Goal: Task Accomplishment & Management: Manage account settings

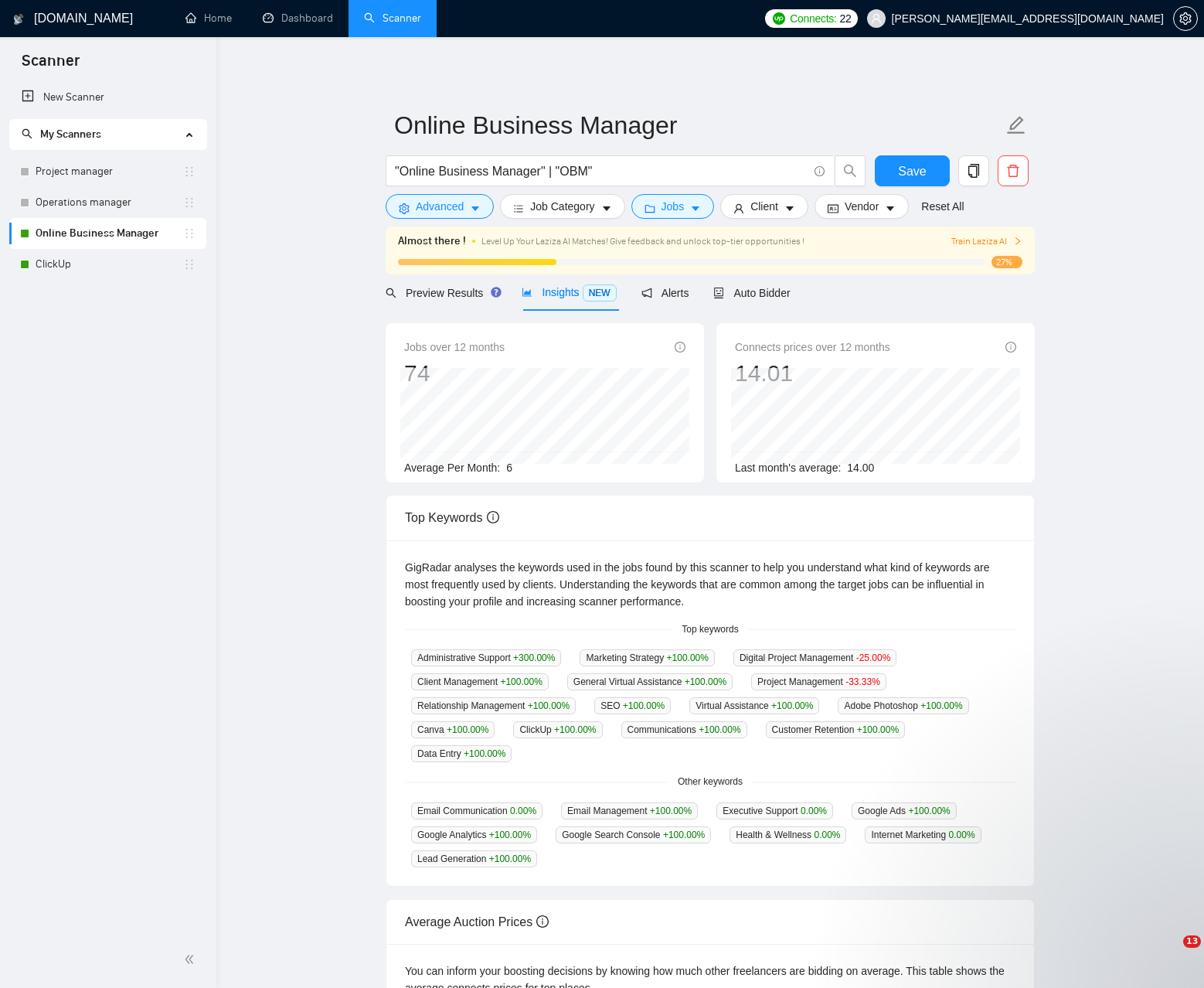
click at [1177, 17] on span "setting" at bounding box center [1185, 18] width 23 height 12
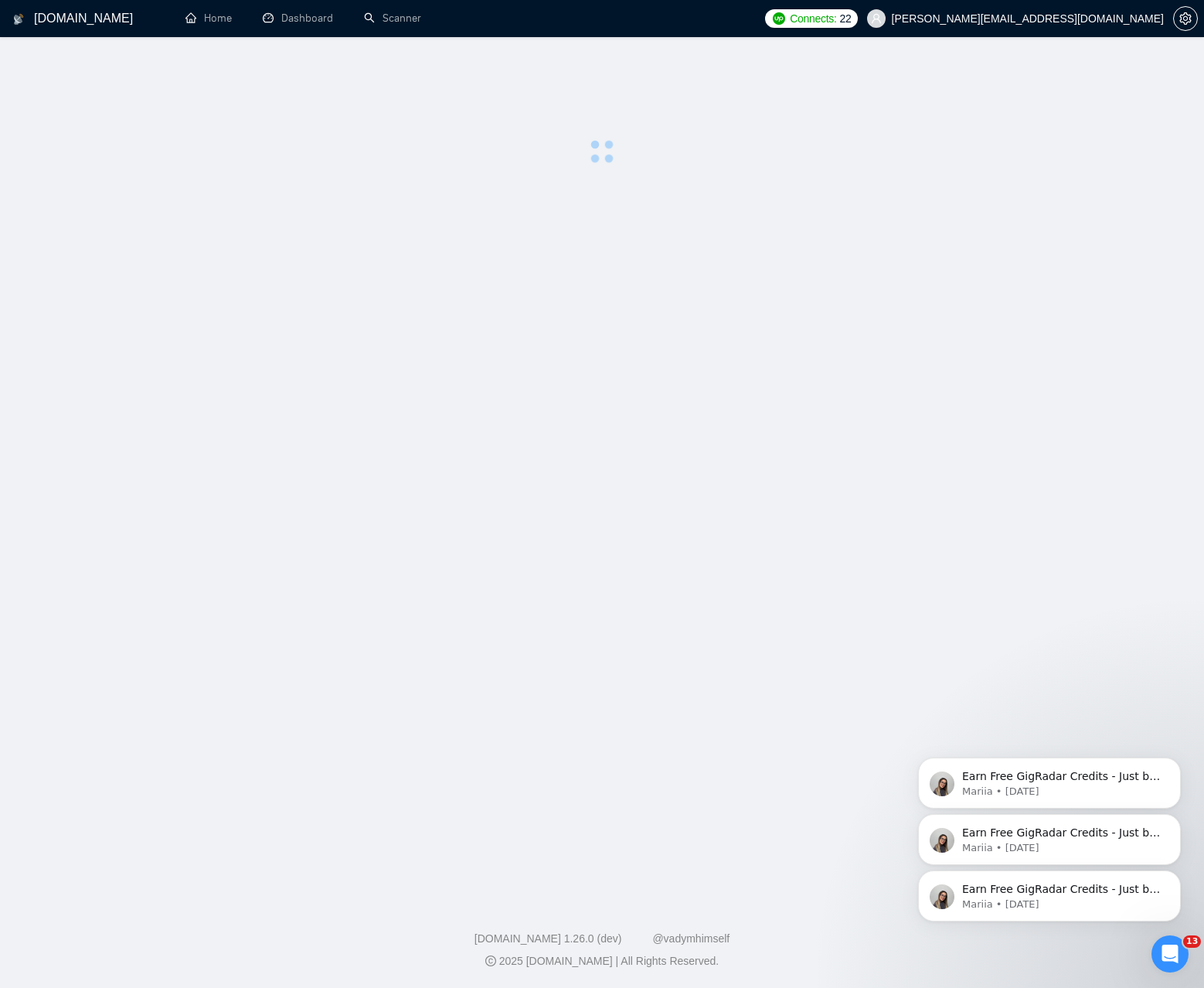
drag, startPoint x: 1174, startPoint y: 764, endPoint x: 1174, endPoint y: 713, distance: 51.0
click at [1174, 764] on icon "Dismiss notification" at bounding box center [1176, 762] width 5 height 5
click at [1176, 824] on button "Dismiss notification" at bounding box center [1177, 819] width 21 height 21
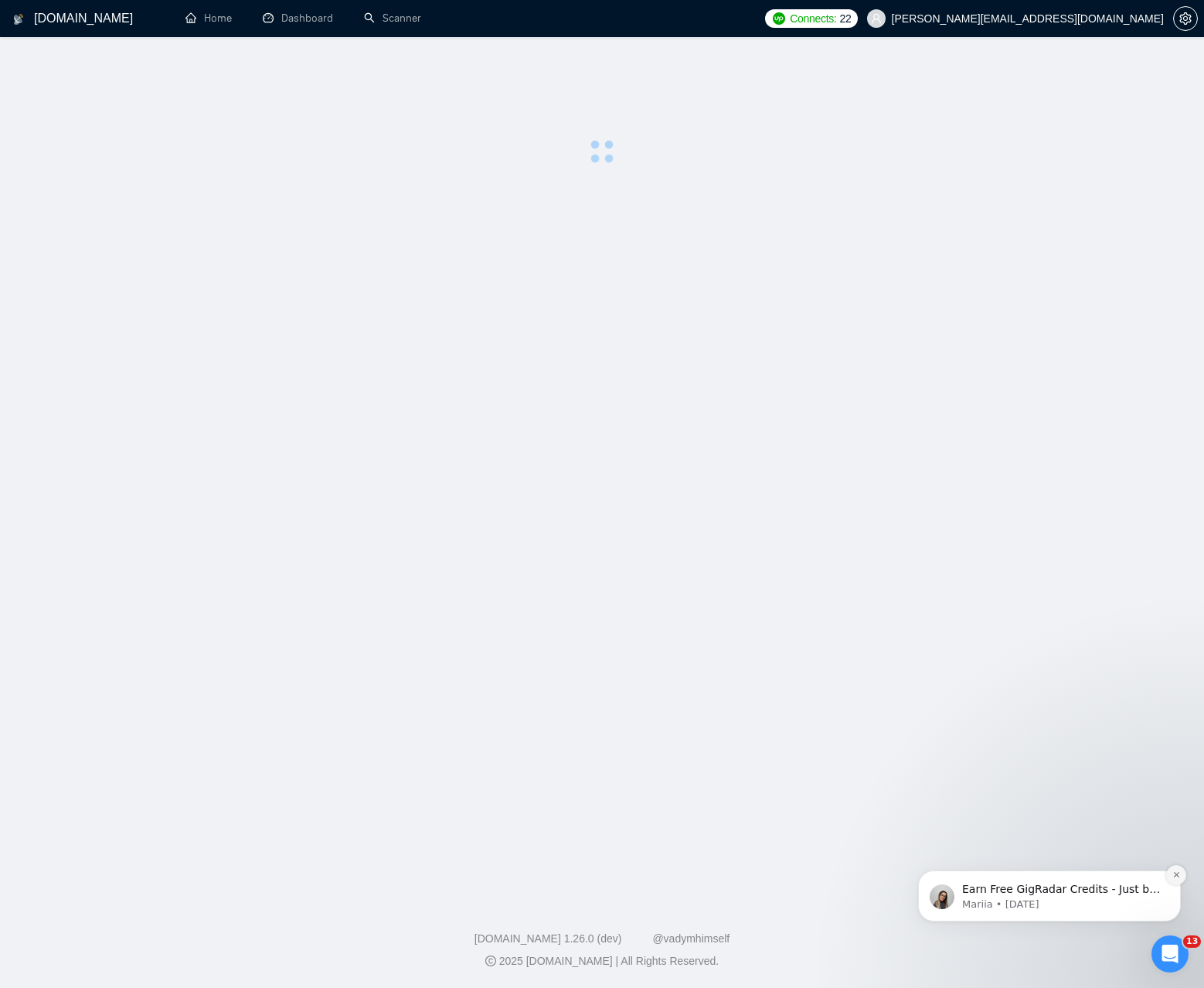
click at [1172, 879] on button "Dismiss notification" at bounding box center [1177, 875] width 21 height 21
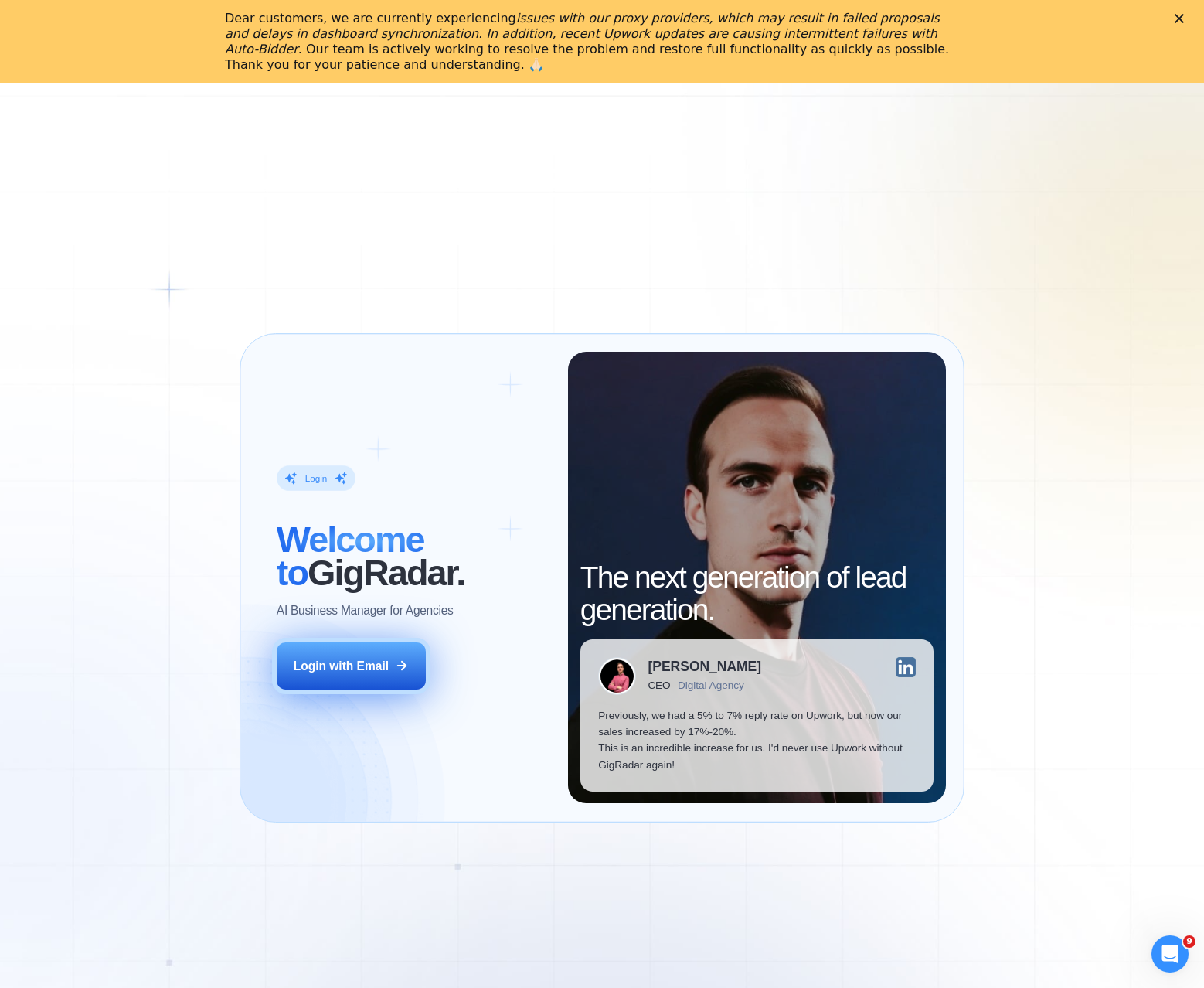
drag, startPoint x: 348, startPoint y: 661, endPoint x: 359, endPoint y: 652, distance: 14.2
click at [347, 661] on div "Login with Email" at bounding box center [341, 665] width 95 height 16
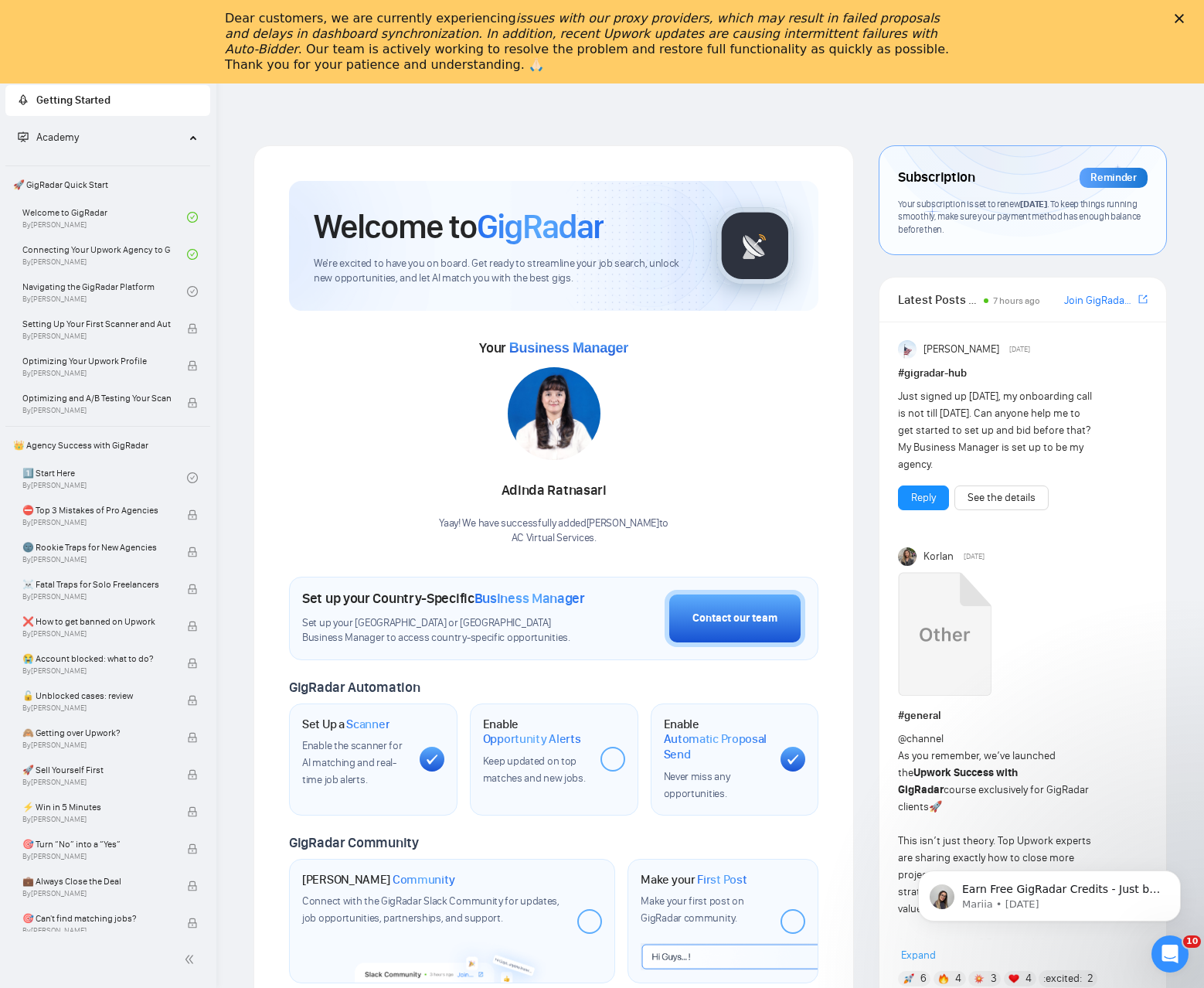
click at [1036, 214] on span "Your subscription is set to renew today . To keep things running smoothly, make…" at bounding box center [1019, 216] width 242 height 37
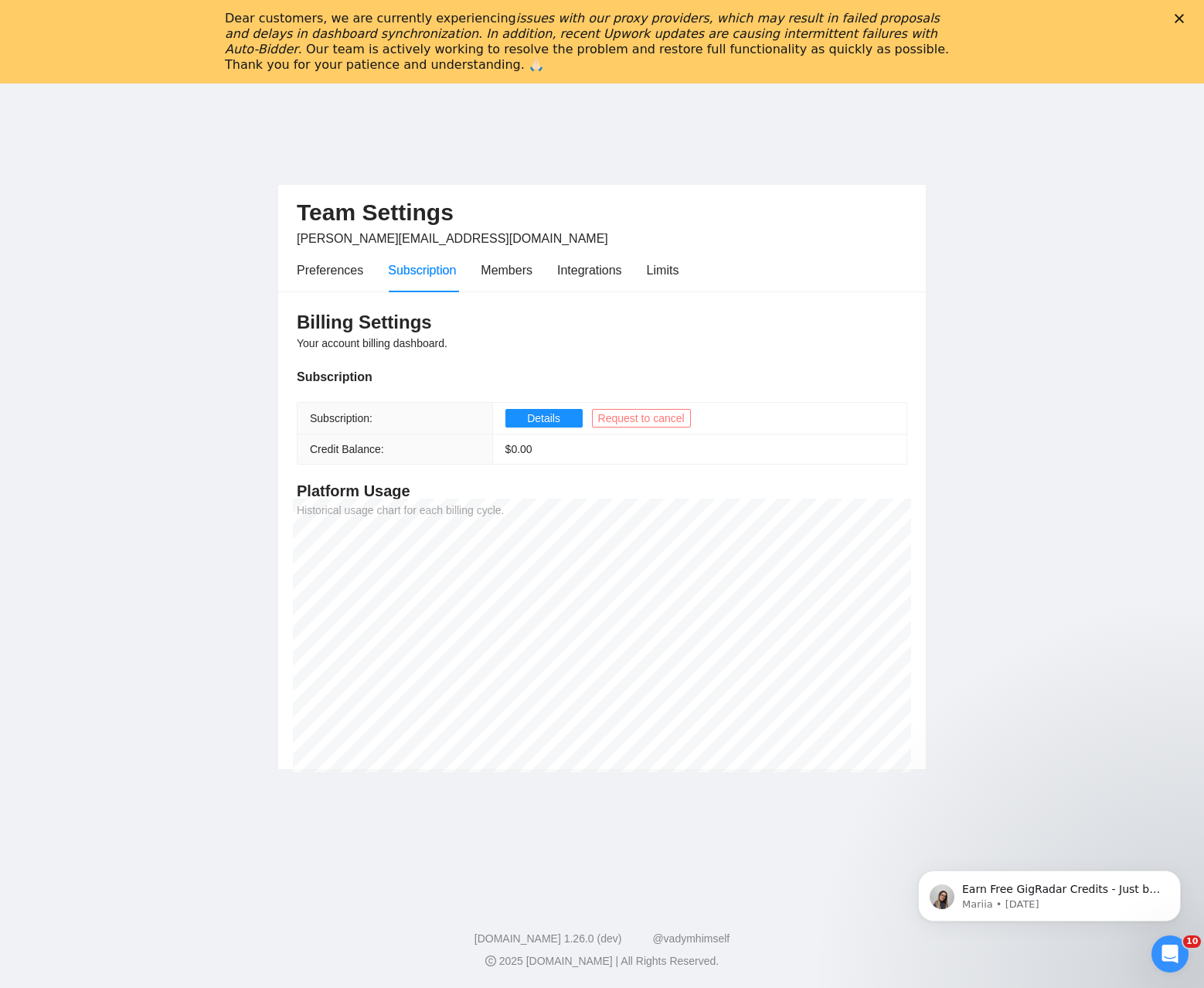
click at [638, 420] on span "Request to cancel" at bounding box center [641, 418] width 87 height 17
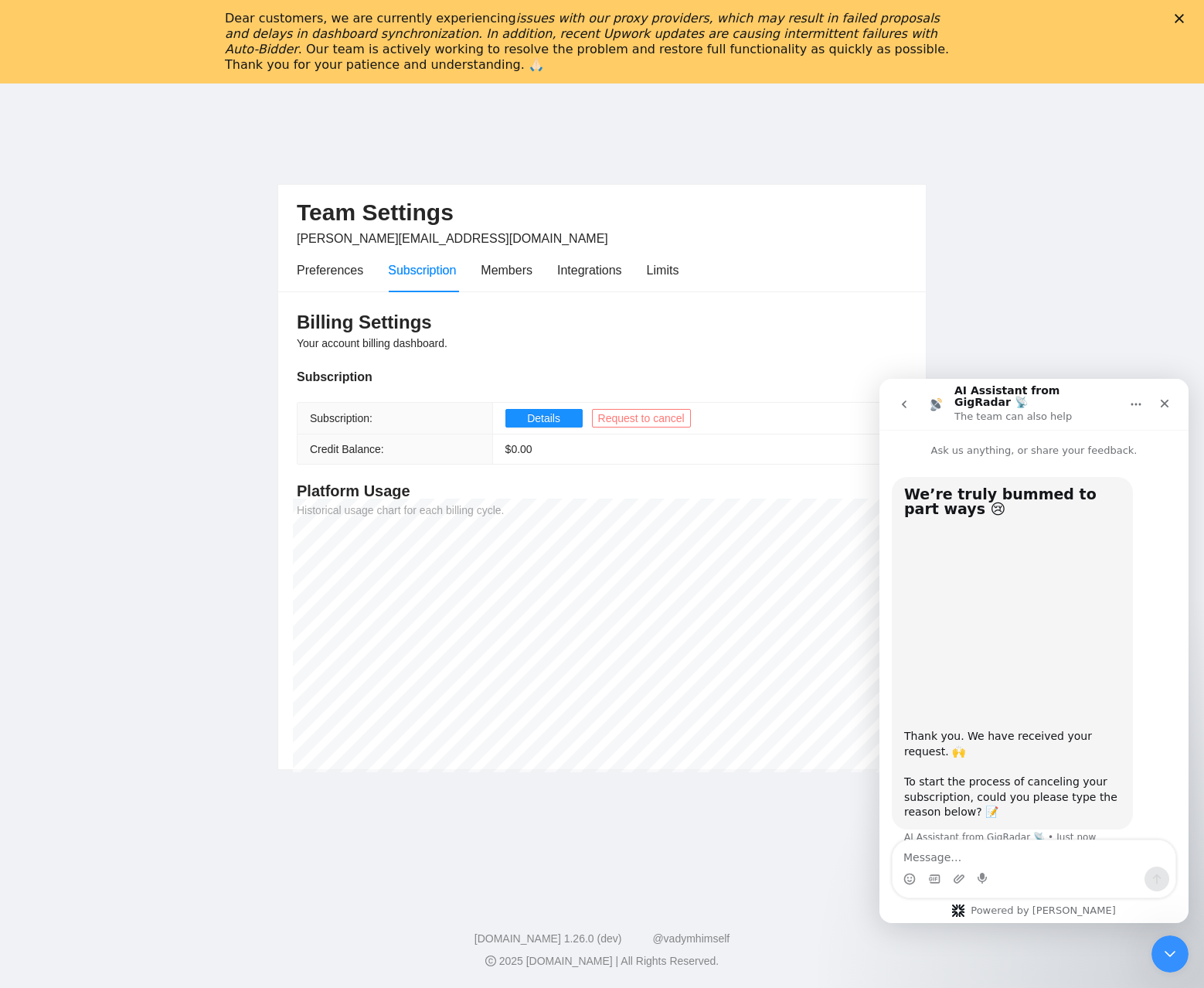
scroll to position [12, 0]
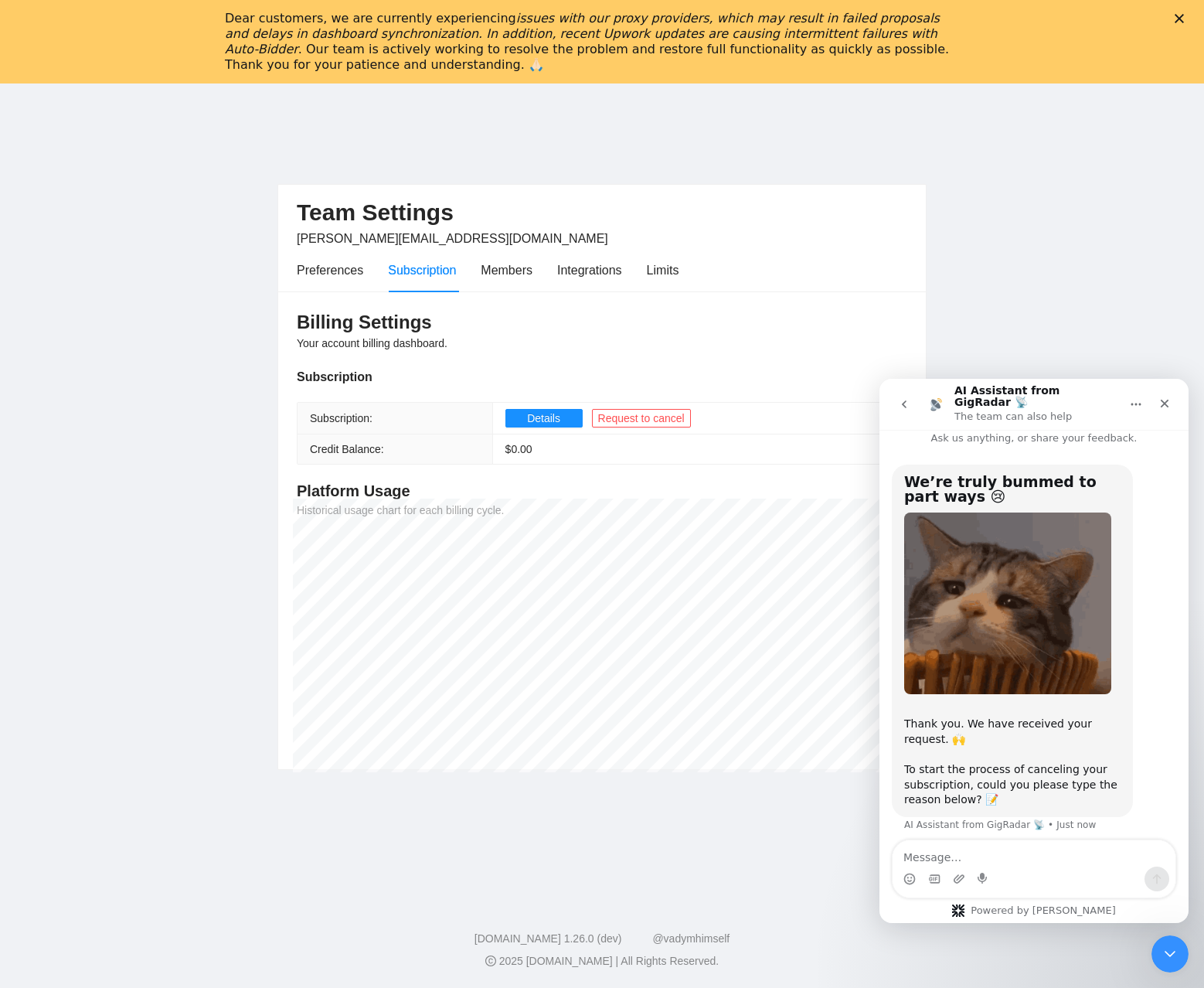
drag, startPoint x: 950, startPoint y: 860, endPoint x: 958, endPoint y: 852, distance: 11.3
click at [950, 860] on textarea "Message…" at bounding box center [1033, 854] width 283 height 26
type textarea "Decided to switch my focus away from freelancing"
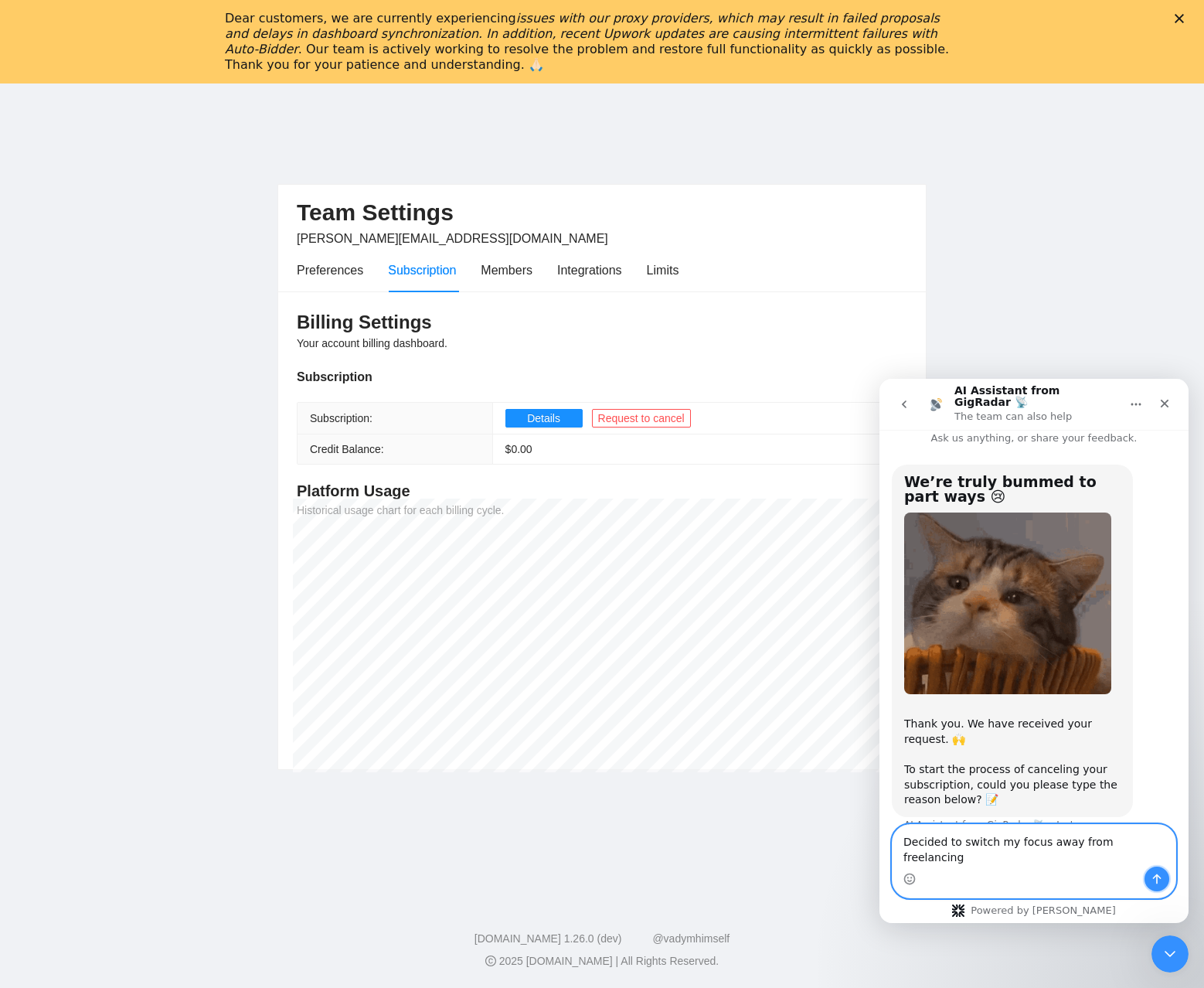
click at [1147, 886] on button "Send a message…" at bounding box center [1156, 879] width 25 height 25
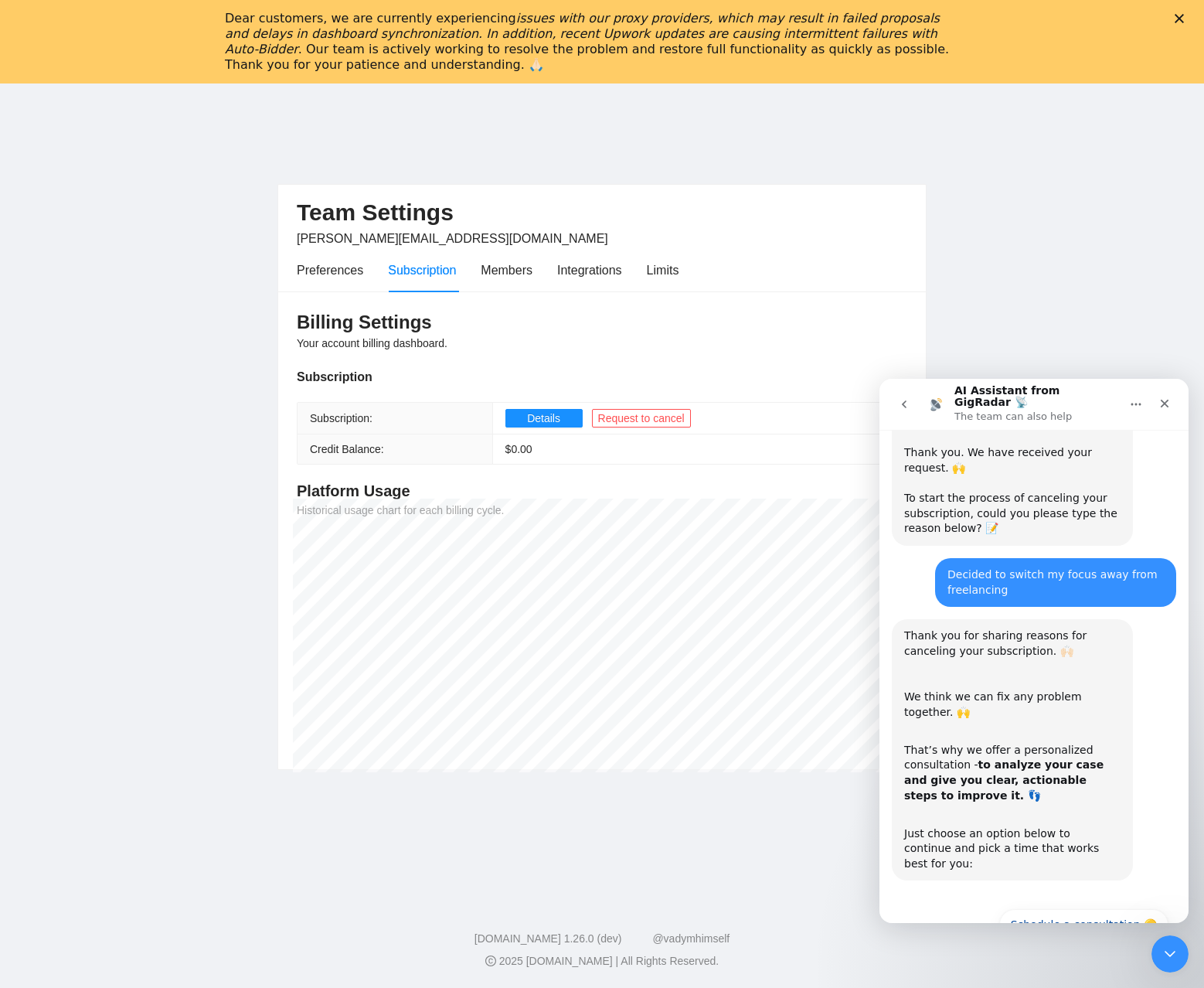
scroll to position [341, 0]
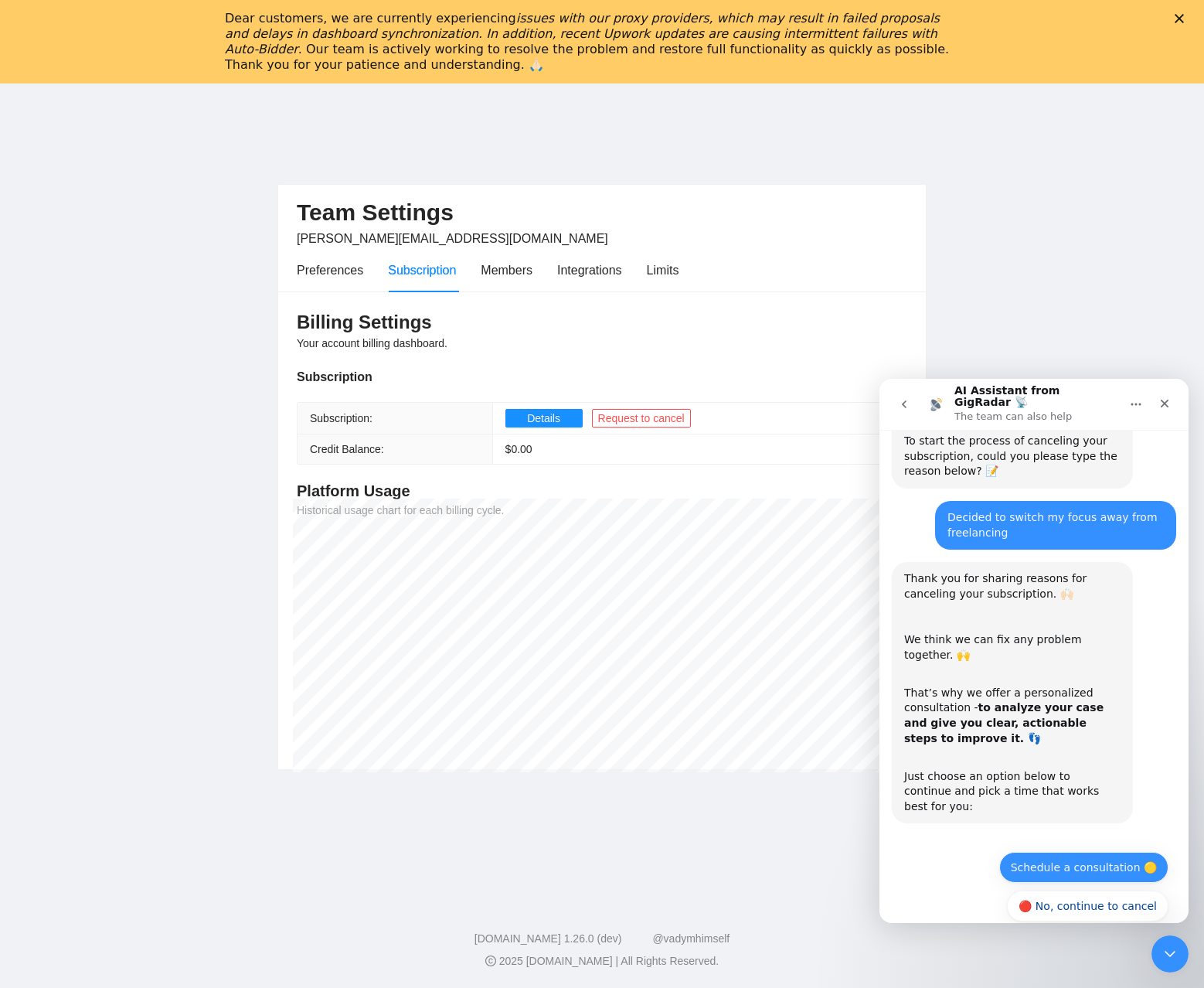
drag, startPoint x: 1104, startPoint y: 884, endPoint x: 1106, endPoint y: 865, distance: 19.1
click at [1104, 891] on button "🔴 No, continue to cancel" at bounding box center [1087, 906] width 161 height 31
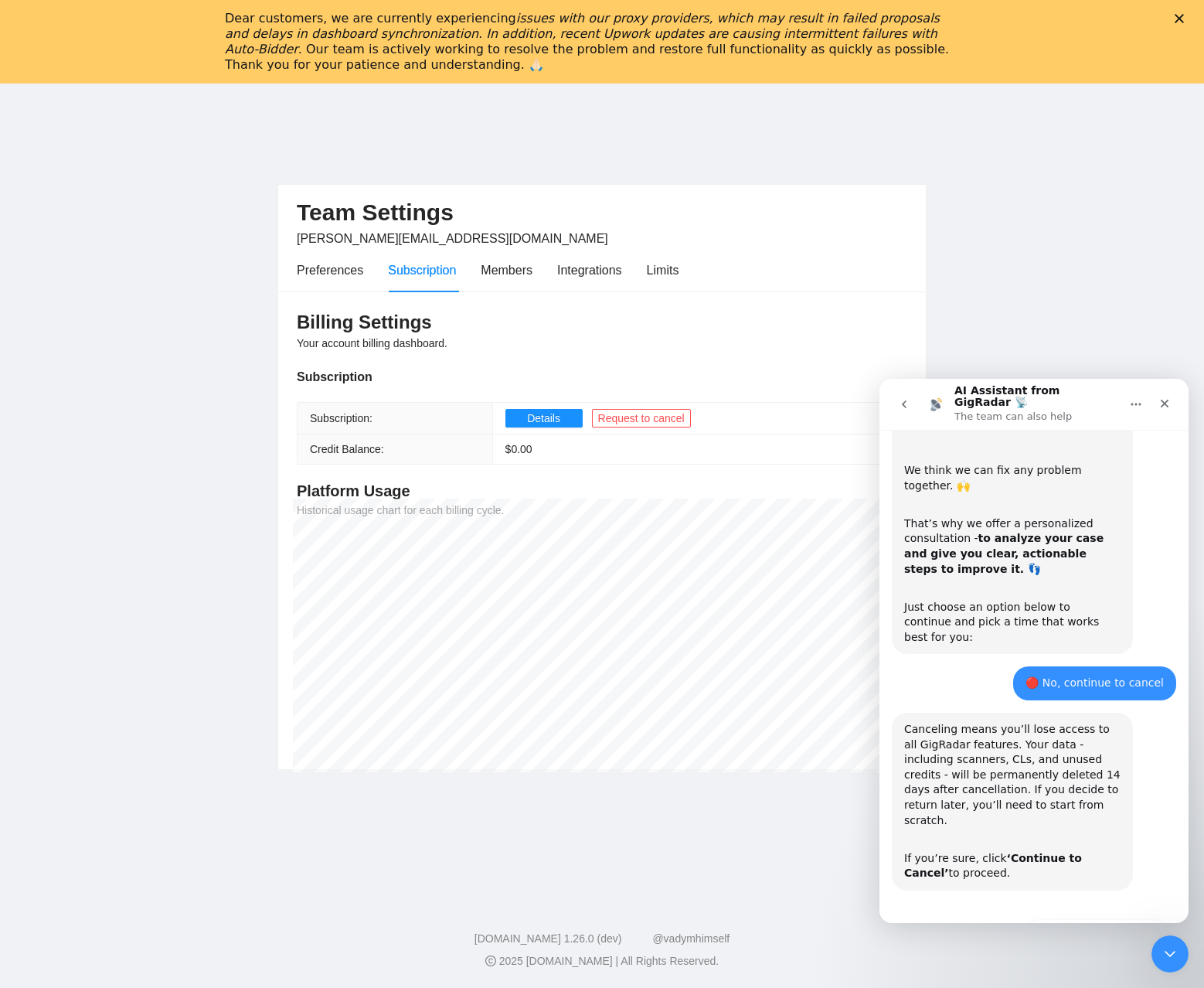
scroll to position [525, 0]
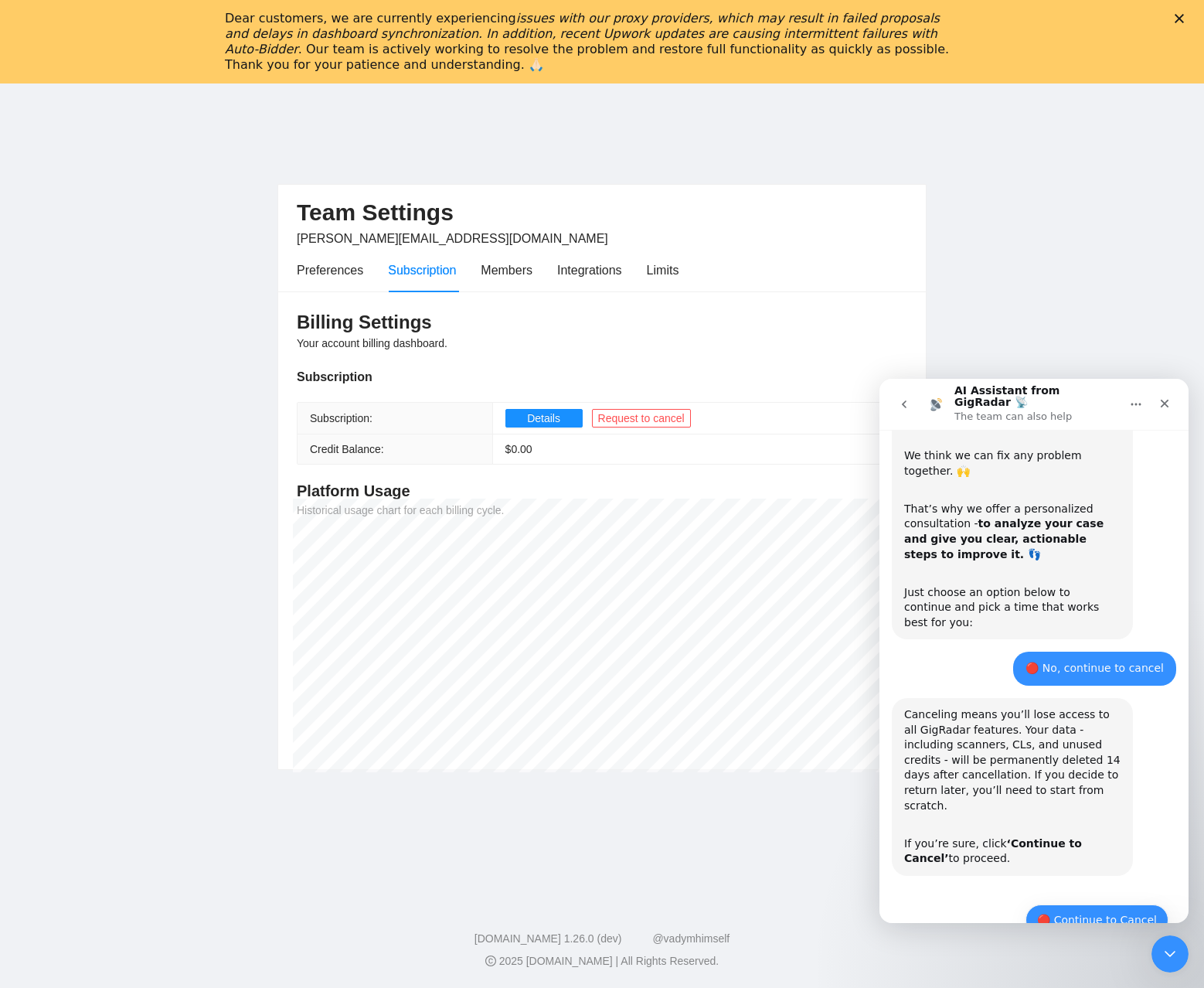
click at [1125, 905] on button "🔴 Continue to Cancel" at bounding box center [1097, 920] width 143 height 31
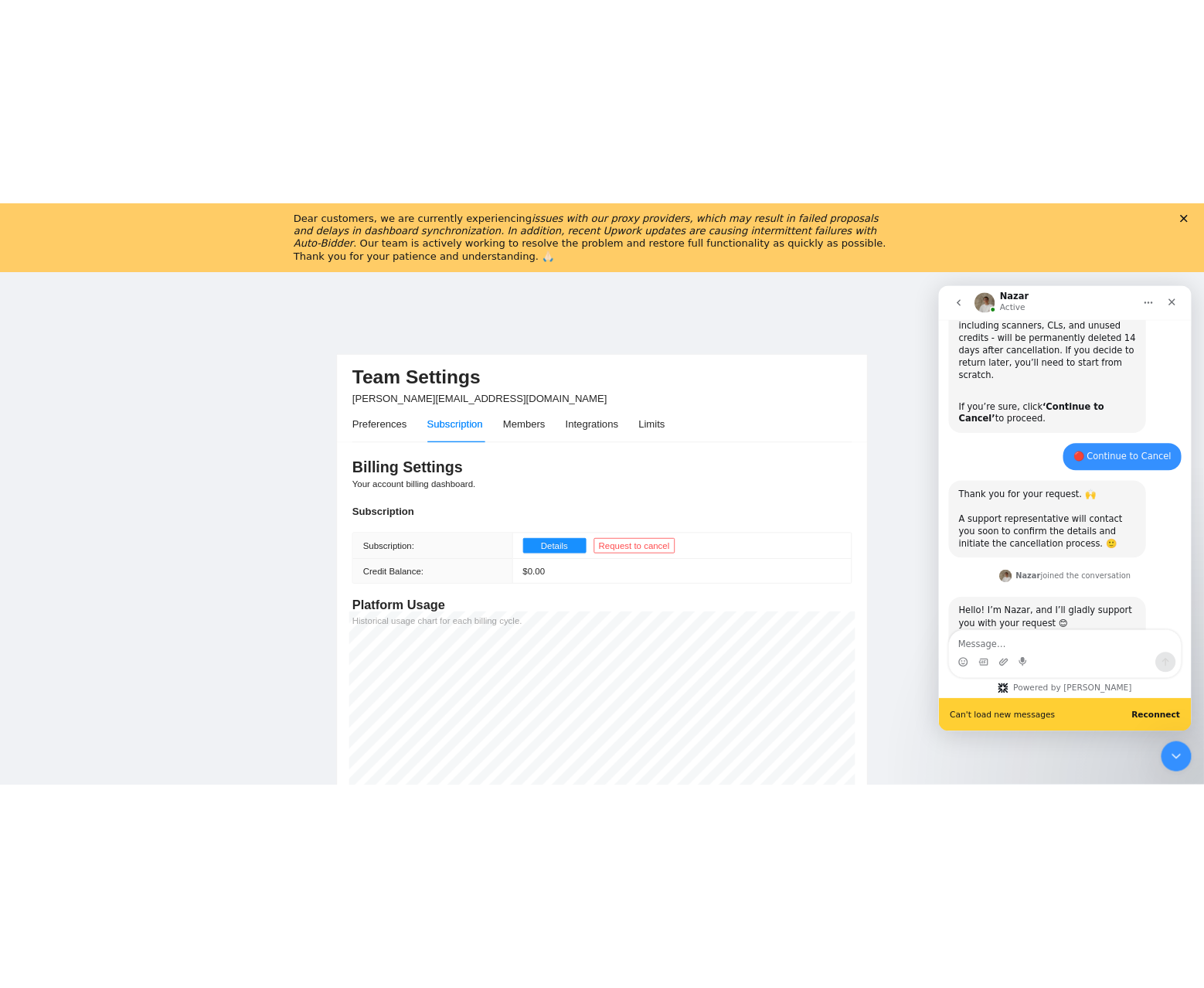
scroll to position [873, 0]
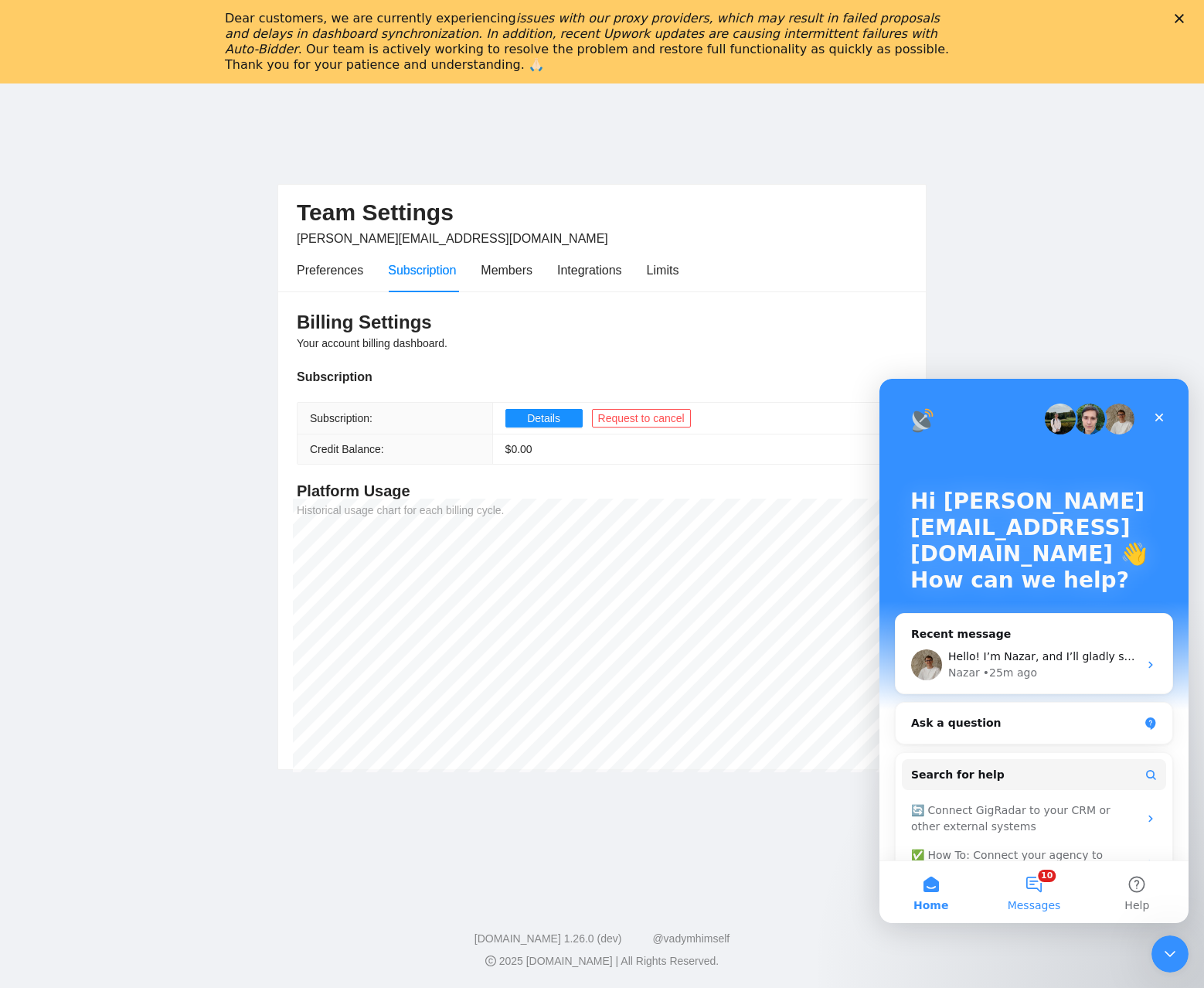
click at [1043, 891] on button "10 Messages" at bounding box center [1033, 892] width 103 height 62
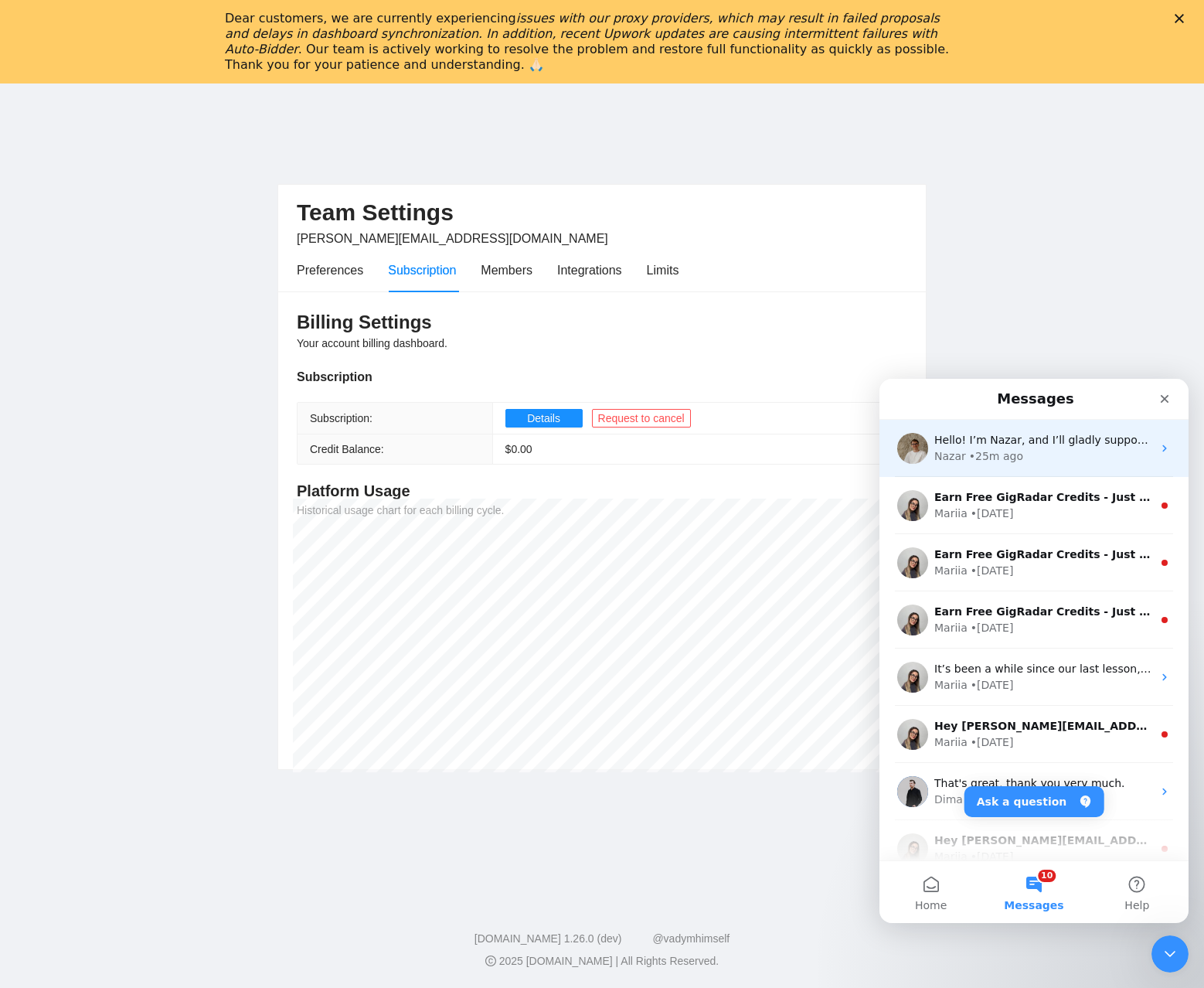
click at [1019, 452] on div "Nazar • 25m ago" at bounding box center [1044, 456] width 218 height 16
